Goal: Information Seeking & Learning: Get advice/opinions

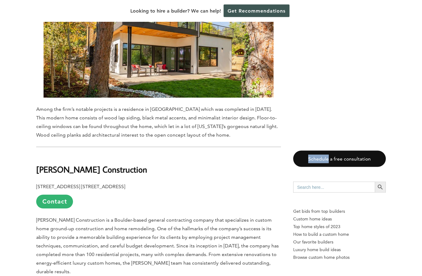
scroll to position [2081, 0]
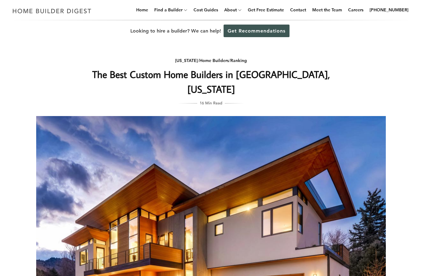
scroll to position [0, 0]
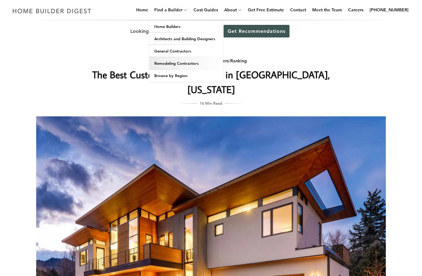
click at [172, 63] on link "Remodeling Contractors" at bounding box center [186, 63] width 74 height 12
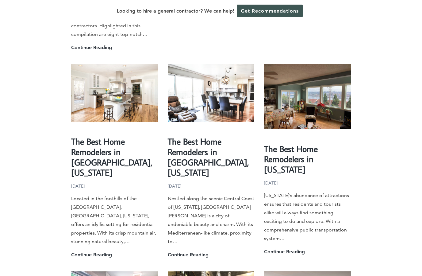
scroll to position [601, 0]
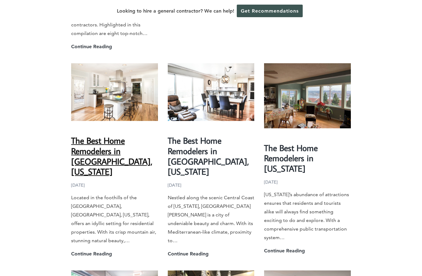
click at [90, 135] on link "The Best Home Remodelers in [GEOGRAPHIC_DATA], [US_STATE]" at bounding box center [111, 156] width 81 height 42
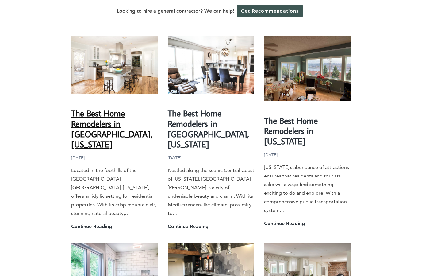
click at [88, 107] on link "The Best Home Remodelers in Boulder, Colorado" at bounding box center [111, 128] width 81 height 42
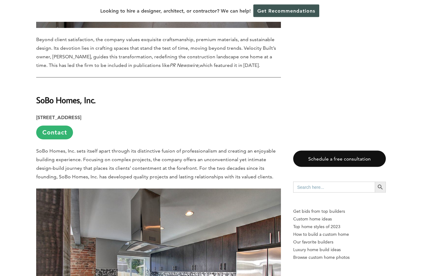
scroll to position [1870, 0]
click at [53, 125] on link "Contact" at bounding box center [54, 132] width 37 height 14
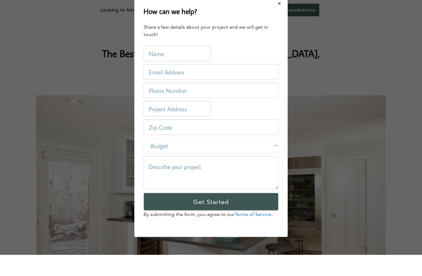
scroll to position [0, 0]
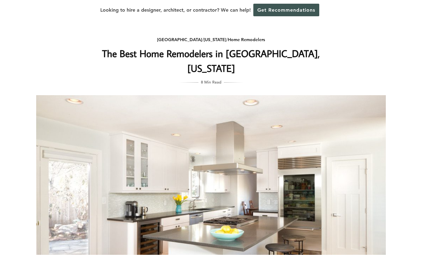
click at [33, 202] on div "Boulder / Colorado / Home Remodelers The Best Home Remodelers in Boulder, Color…" at bounding box center [210, 195] width 369 height 307
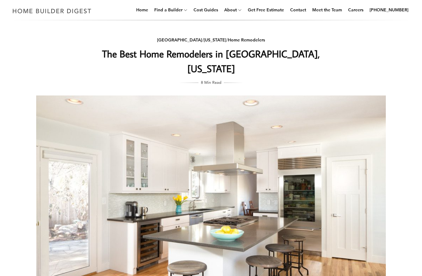
scroll to position [8, 0]
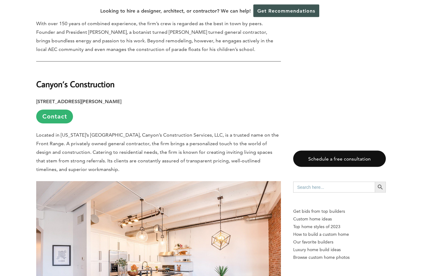
scroll to position [2877, 0]
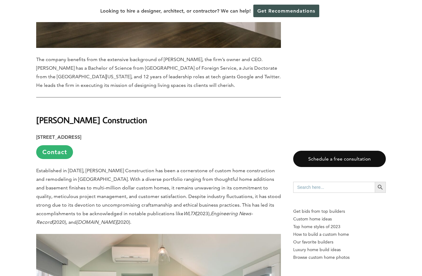
scroll to position [1010, 0]
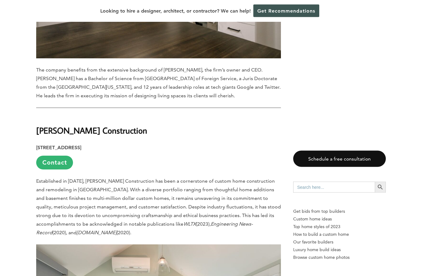
scroll to position [1020, 0]
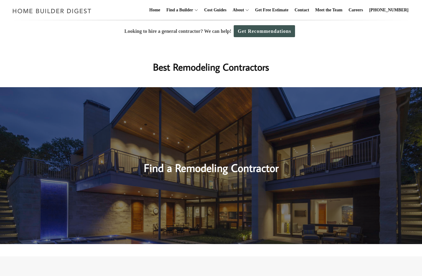
scroll to position [629, 0]
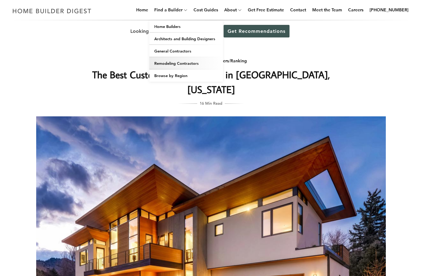
click at [171, 62] on link "Remodeling Contractors" at bounding box center [186, 63] width 74 height 12
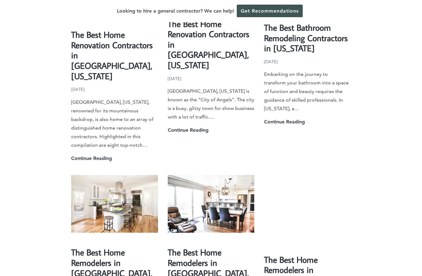
scroll to position [495, 0]
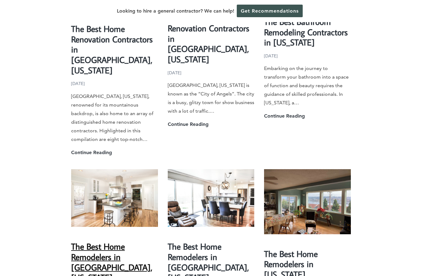
click at [93, 240] on link "The Best Home Remodelers in [GEOGRAPHIC_DATA], [US_STATE]" at bounding box center [111, 261] width 81 height 42
